Goal: Task Accomplishment & Management: Complete application form

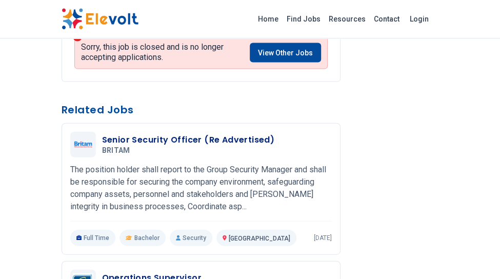
scroll to position [821, 0]
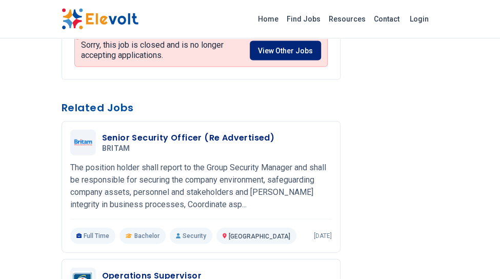
click at [286, 61] on link "View Other Jobs" at bounding box center [285, 51] width 71 height 20
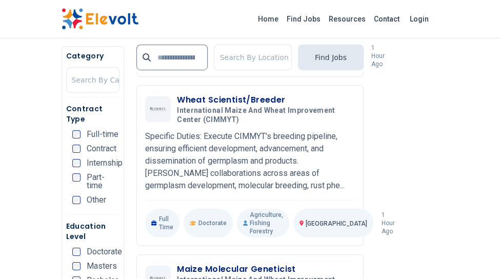
scroll to position [1348, 0]
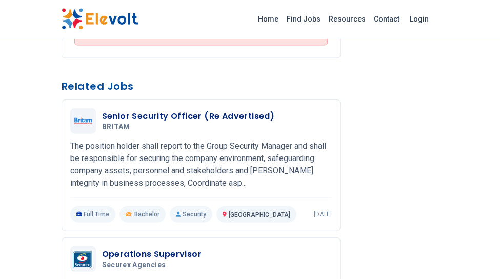
scroll to position [839, 0]
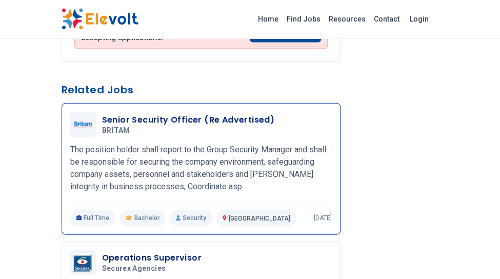
click at [186, 193] on p "The position holder shall report to the Group Security Manager and shall be res…" at bounding box center [201, 168] width 262 height 49
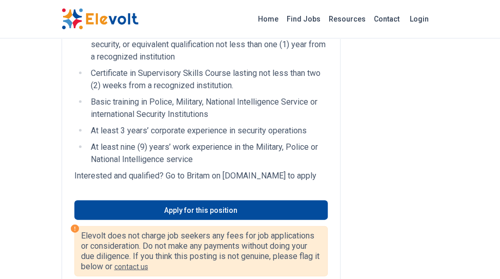
scroll to position [732, 0]
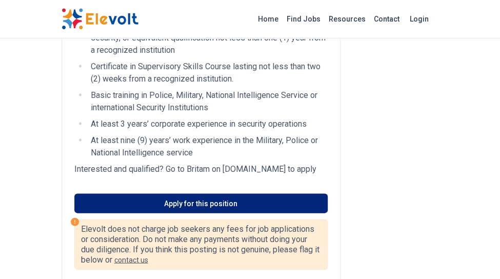
click at [231, 213] on link "Apply for this position" at bounding box center [201, 204] width 254 height 20
